Goal: Find specific page/section

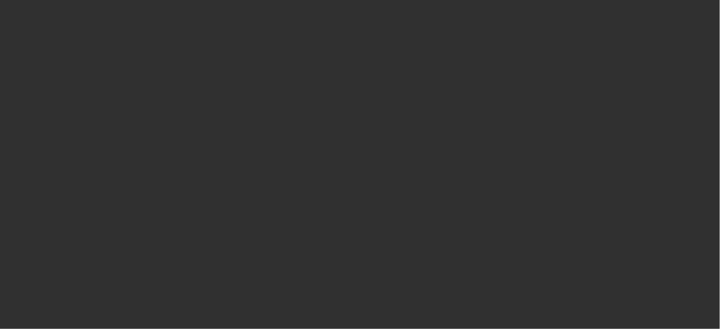
select select "10"
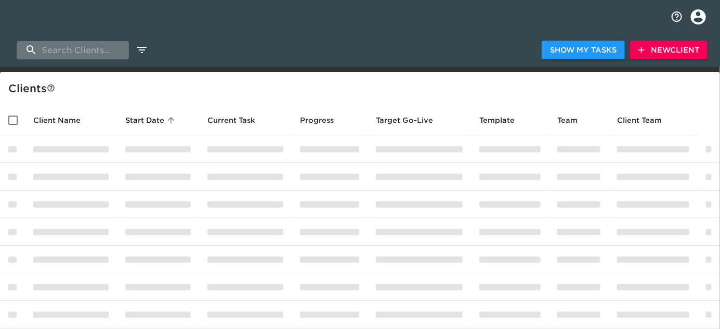
click at [59, 50] on input "search" at bounding box center [73, 50] width 112 height 18
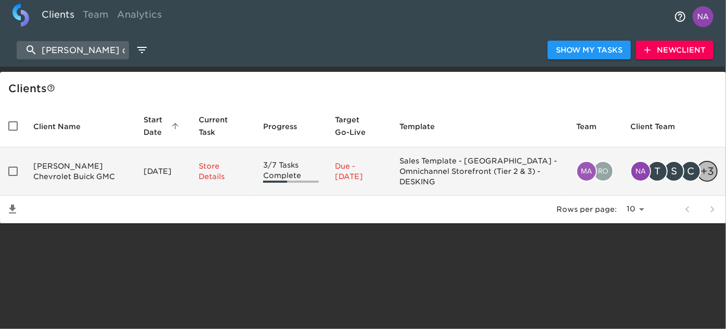
type input "[PERSON_NAME] chev"
click at [61, 167] on td "[PERSON_NAME] Chevrolet Buick GMC" at bounding box center [80, 171] width 110 height 48
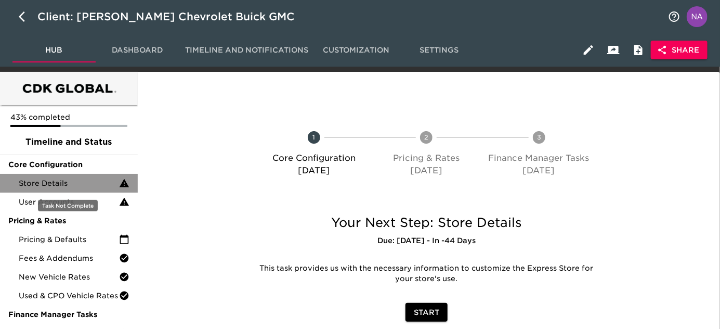
click at [59, 180] on span "Store Details" at bounding box center [69, 183] width 100 height 10
